Goal: Task Accomplishment & Management: Manage account settings

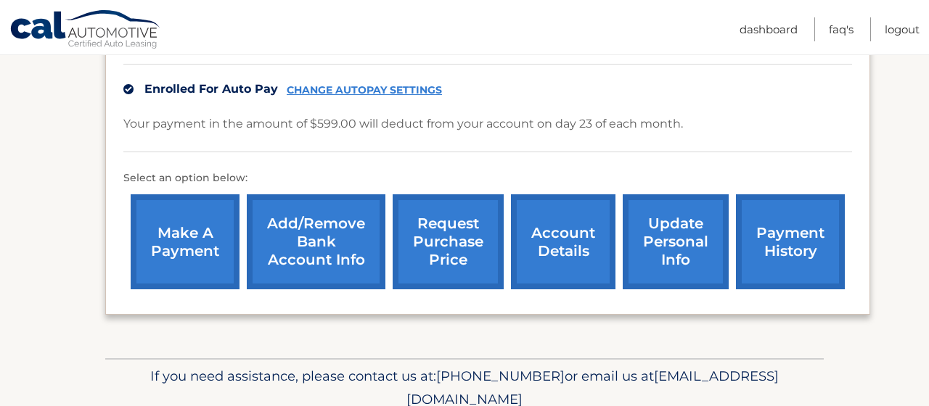
scroll to position [538, 0]
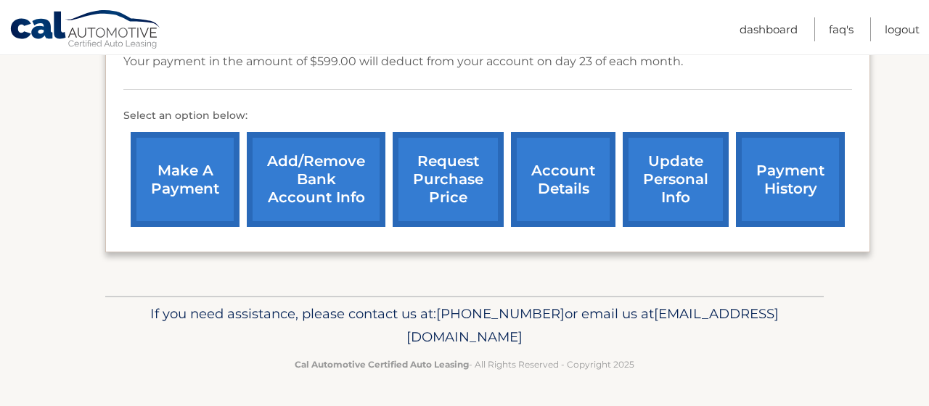
click at [517, 160] on link "account details" at bounding box center [563, 179] width 104 height 95
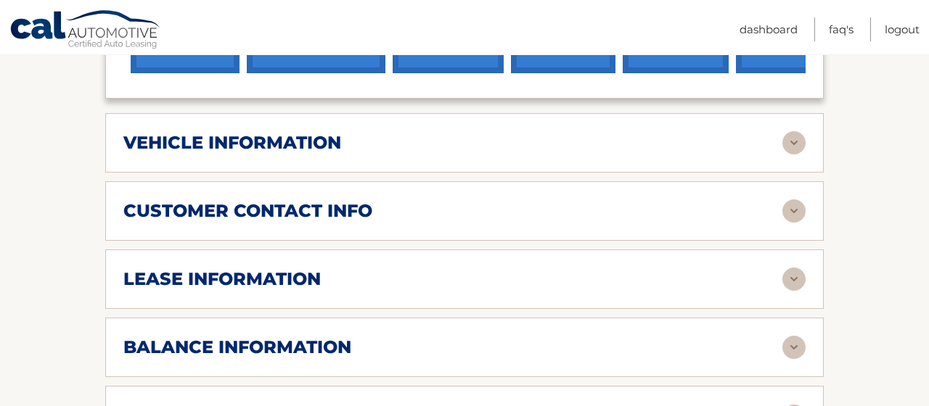
scroll to position [615, 0]
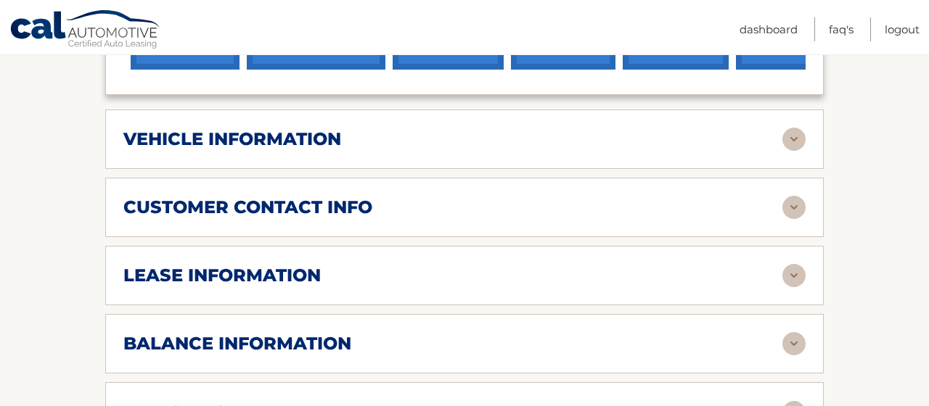
click at [213, 287] on h2 "lease information" at bounding box center [221, 276] width 197 height 22
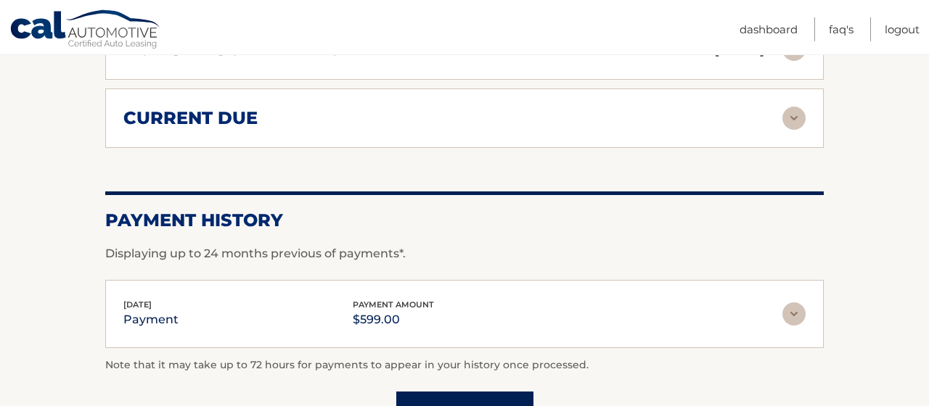
scroll to position [1429, 0]
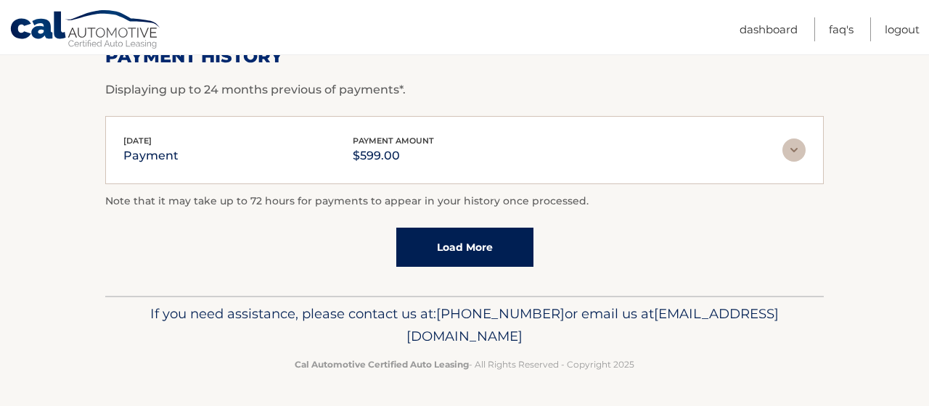
click at [464, 248] on link "Load More" at bounding box center [464, 247] width 137 height 39
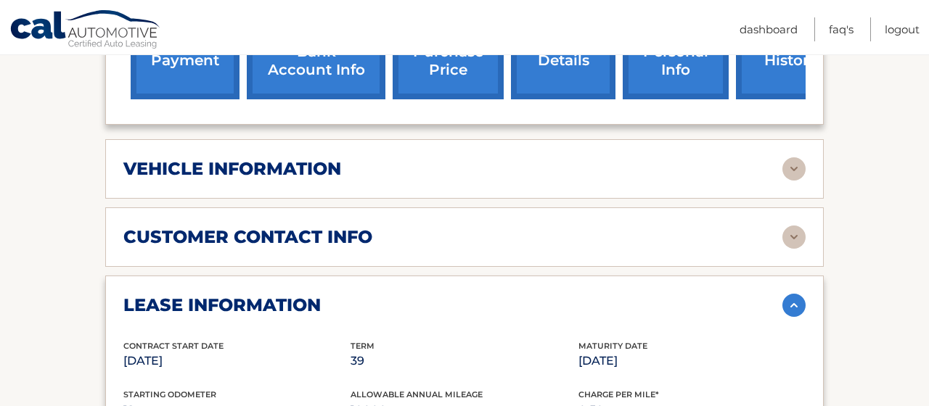
scroll to position [583, 0]
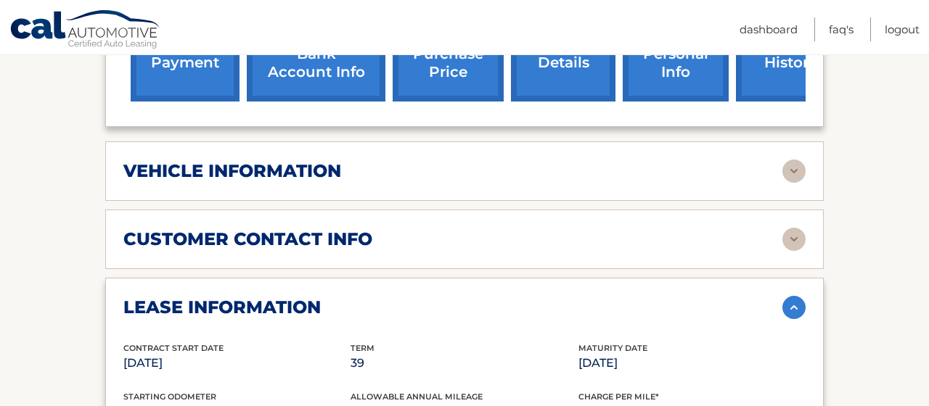
click at [184, 250] on h2 "customer contact info" at bounding box center [247, 240] width 249 height 22
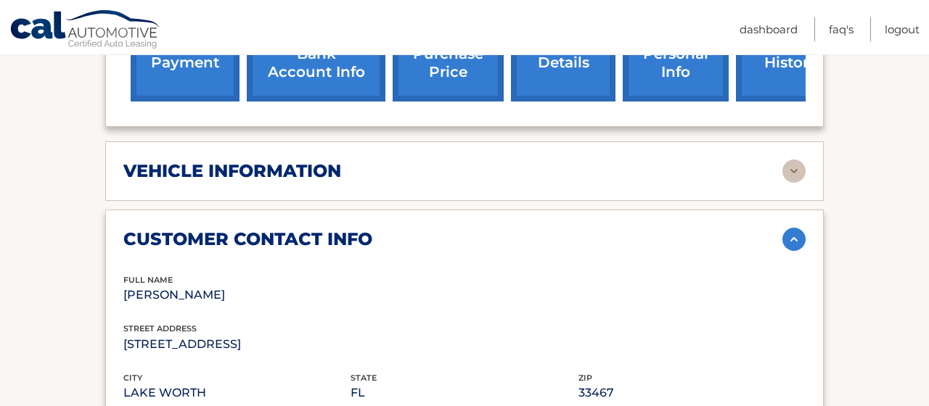
drag, startPoint x: 212, startPoint y: 189, endPoint x: 186, endPoint y: 196, distance: 26.2
click at [212, 182] on h2 "vehicle information" at bounding box center [232, 171] width 218 height 22
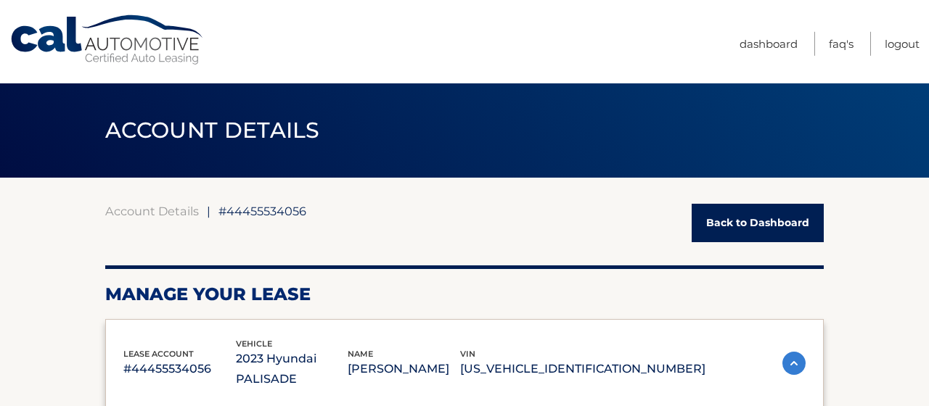
scroll to position [0, 0]
click at [840, 44] on link "FAQ's" at bounding box center [841, 44] width 25 height 24
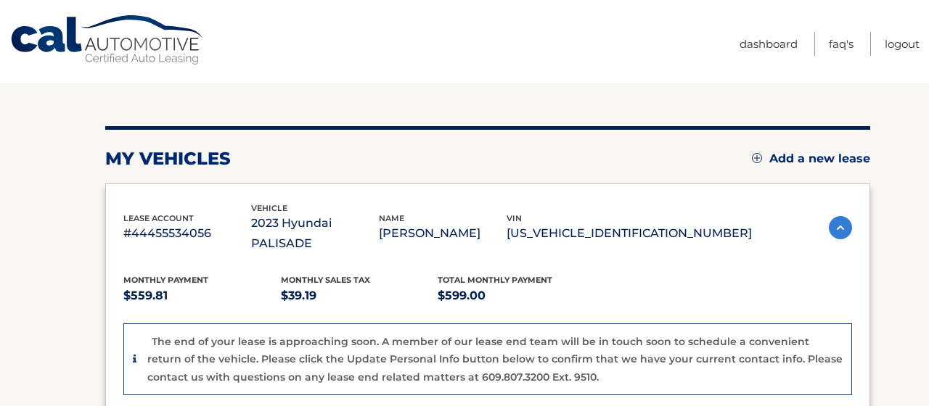
scroll to position [154, 0]
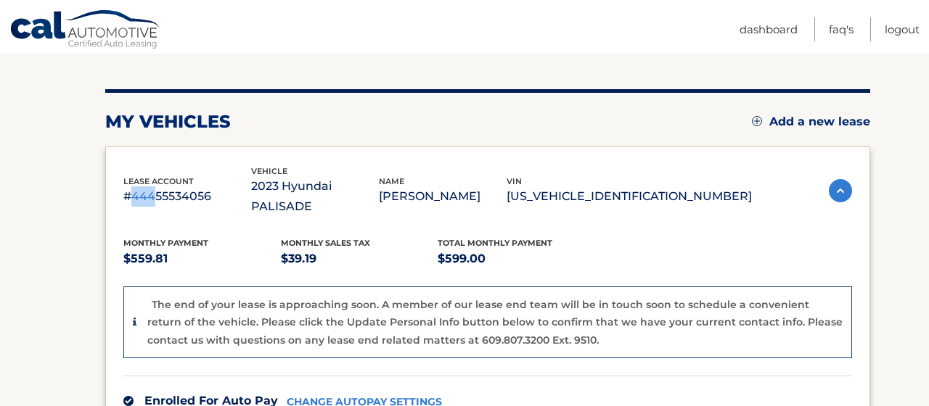
drag, startPoint x: 133, startPoint y: 185, endPoint x: 152, endPoint y: 186, distance: 18.9
click at [152, 186] on p "#44455534056" at bounding box center [187, 196] width 128 height 20
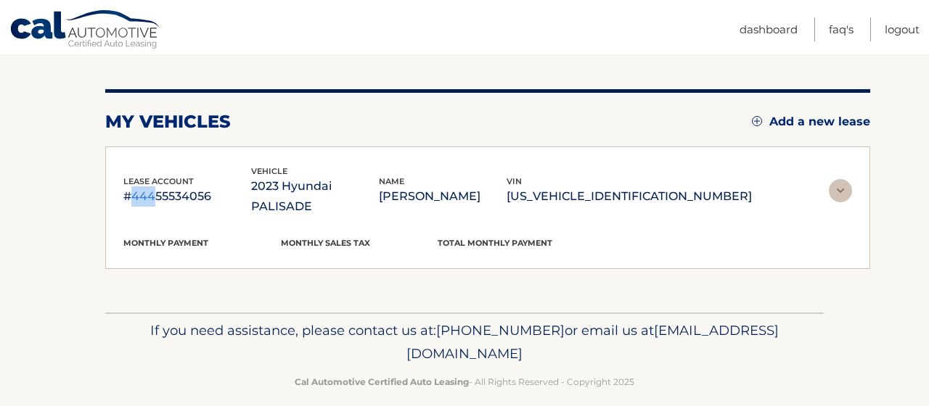
scroll to position [115, 0]
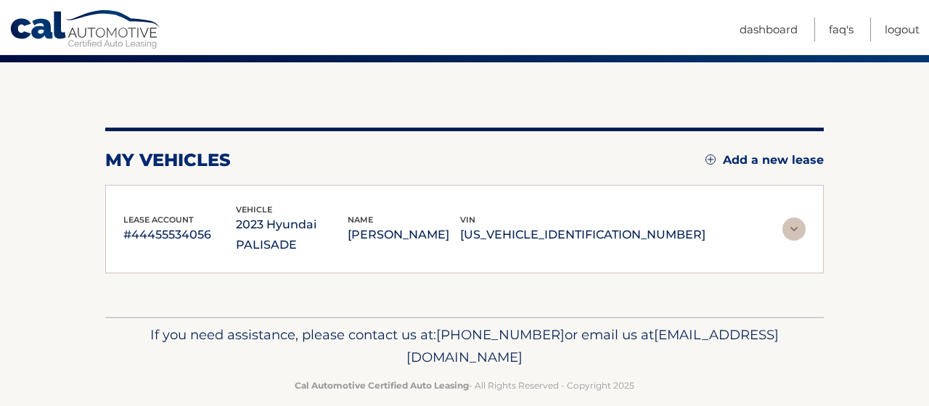
click at [141, 200] on div "lease account #44455534056 vehicle 2023 Hyundai PALISADE name ANA CLAUDIA GOMES…" at bounding box center [464, 229] width 718 height 89
